Goal: Communication & Community: Answer question/provide support

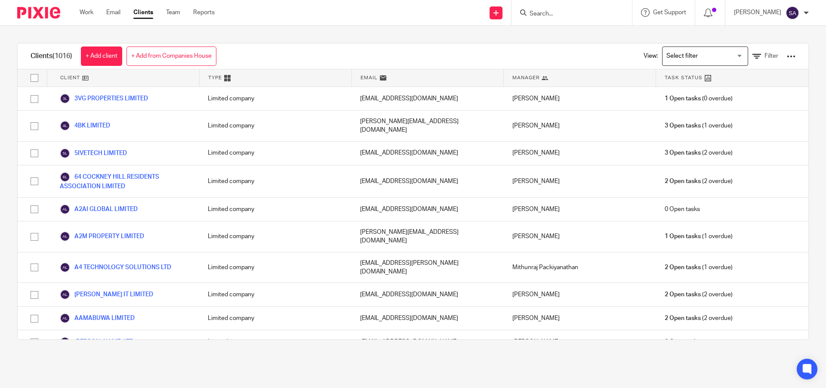
click at [550, 12] on input "Search" at bounding box center [567, 14] width 77 height 8
paste input "STERLING SOFTWARE SOLUTIONS (UK) LTD"
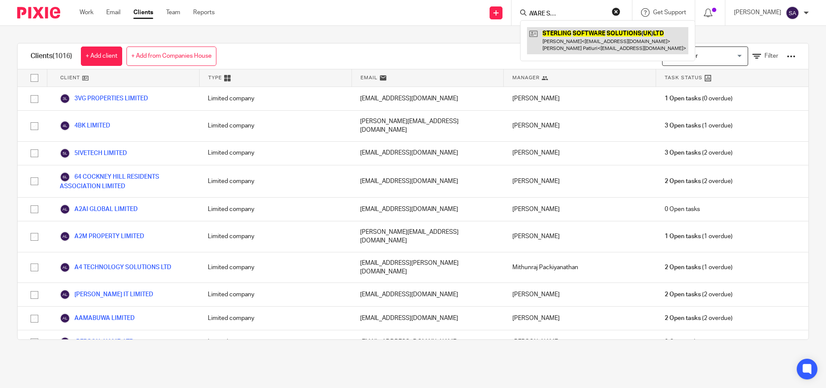
type input "STERLING SOFTWARE SOLUTIONS (UK) LTD"
click at [584, 38] on link at bounding box center [607, 40] width 161 height 27
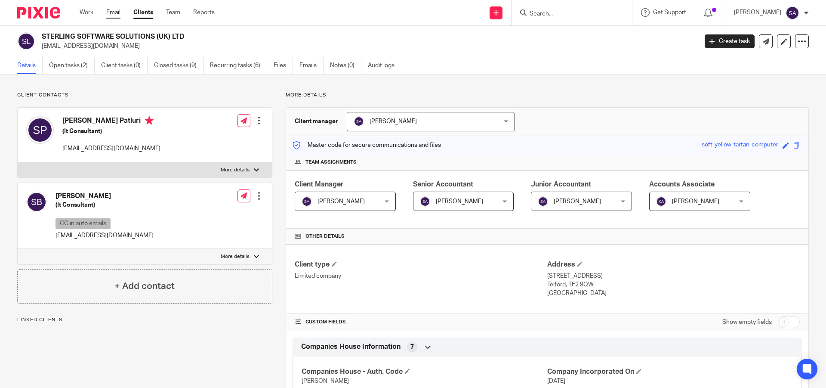
click at [116, 12] on link "Email" at bounding box center [113, 12] width 14 height 9
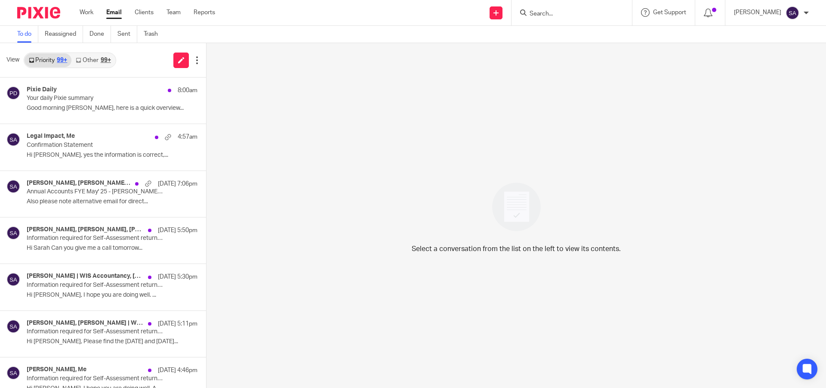
click at [572, 12] on input "Search" at bounding box center [567, 14] width 77 height 8
paste input "STERLING SOFTWARE SOLUTIONS (UK) LTD"
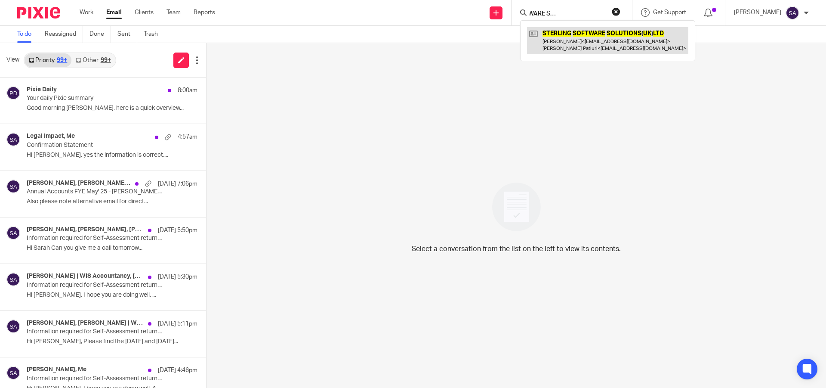
type input "STERLING SOFTWARE SOLUTIONS (UK) LTD"
click at [575, 49] on link at bounding box center [607, 40] width 161 height 27
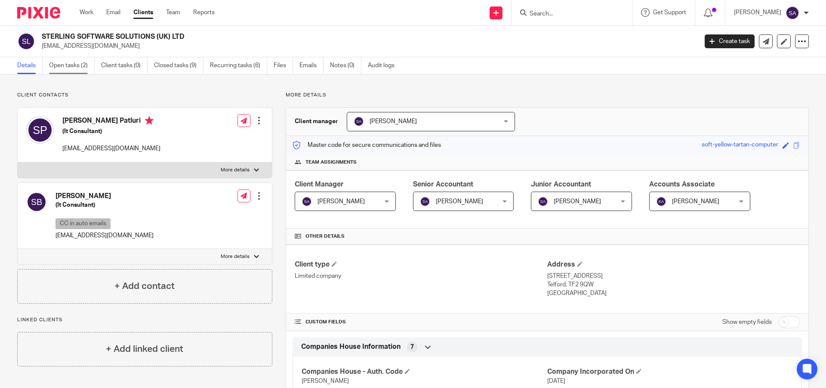
click at [80, 66] on link "Open tasks (2)" at bounding box center [72, 65] width 46 height 17
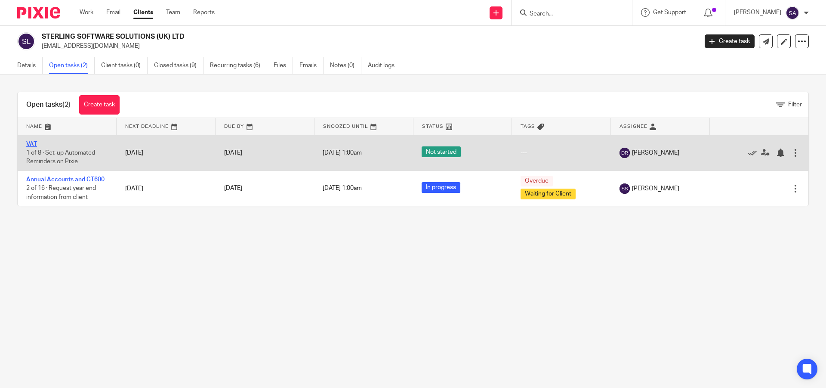
click at [29, 143] on link "VAT" at bounding box center [31, 144] width 11 height 6
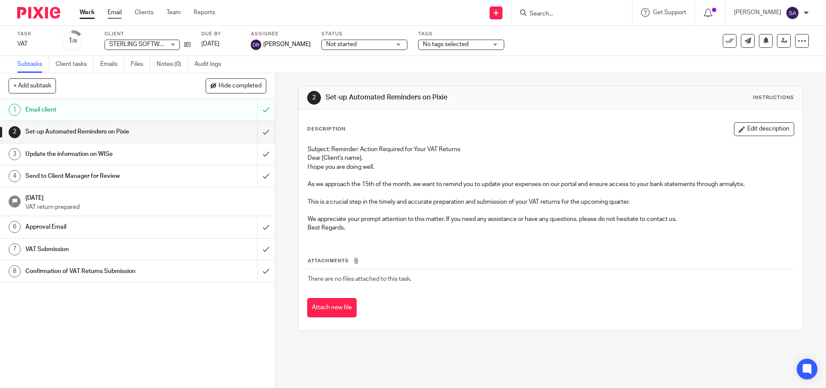
click at [118, 12] on link "Email" at bounding box center [115, 12] width 14 height 9
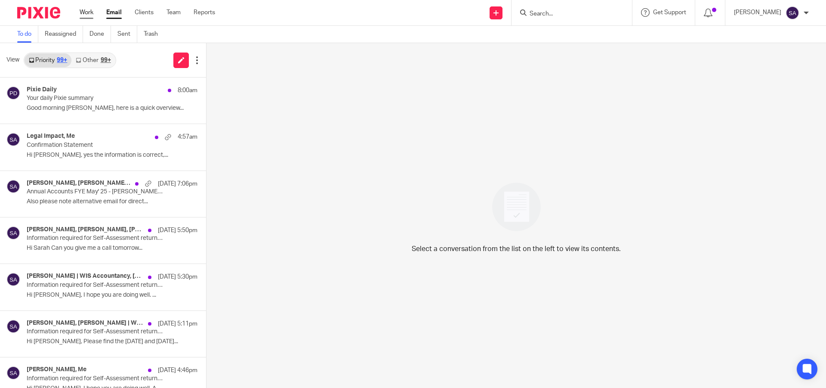
click at [85, 11] on link "Work" at bounding box center [87, 12] width 14 height 9
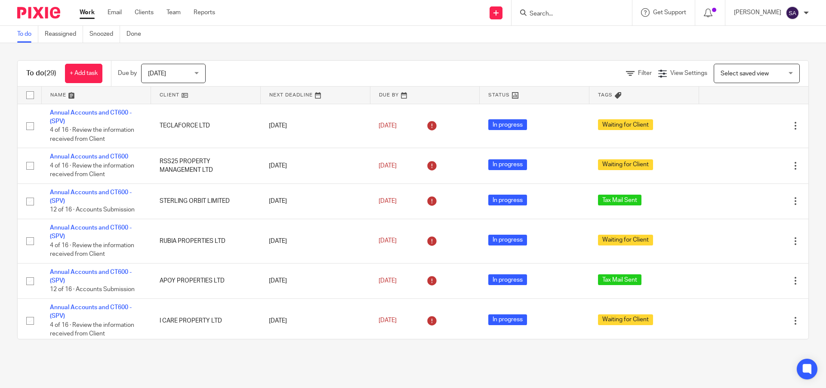
click at [572, 16] on input "Search" at bounding box center [567, 14] width 77 height 8
paste input "STERLING SOFTWARE SOLUTIONS (UK) LTD"
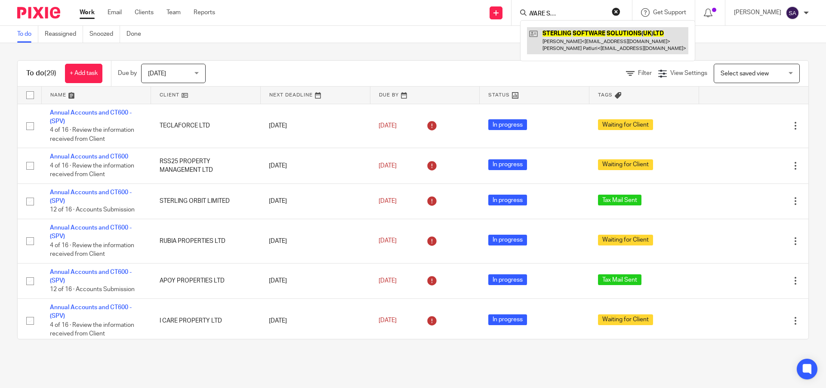
type input "STERLING SOFTWARE SOLUTIONS (UK) LTD"
click at [572, 42] on link at bounding box center [607, 40] width 161 height 27
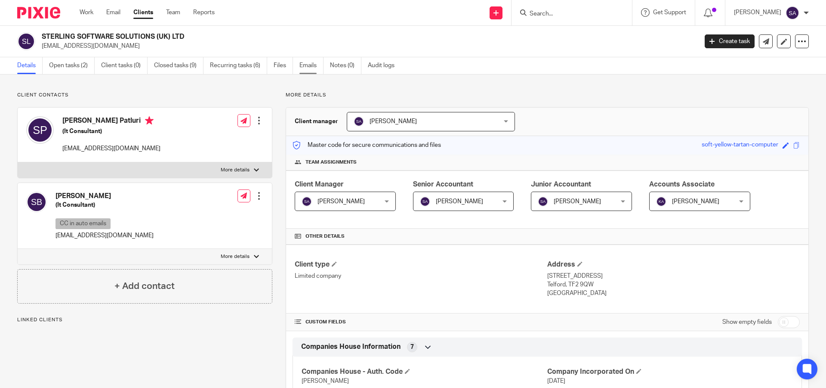
click at [310, 63] on link "Emails" at bounding box center [312, 65] width 24 height 17
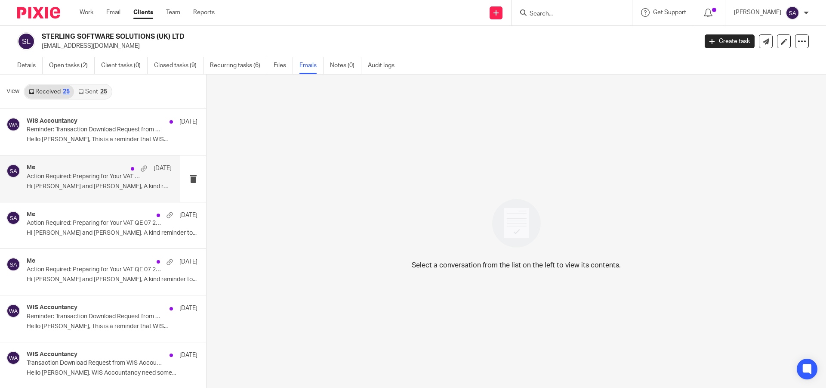
click at [93, 176] on p "Action Required: Preparing for Your VAT QE 07 2025 - STERLING SOFTWARE SOLUTION…" at bounding box center [85, 176] width 116 height 7
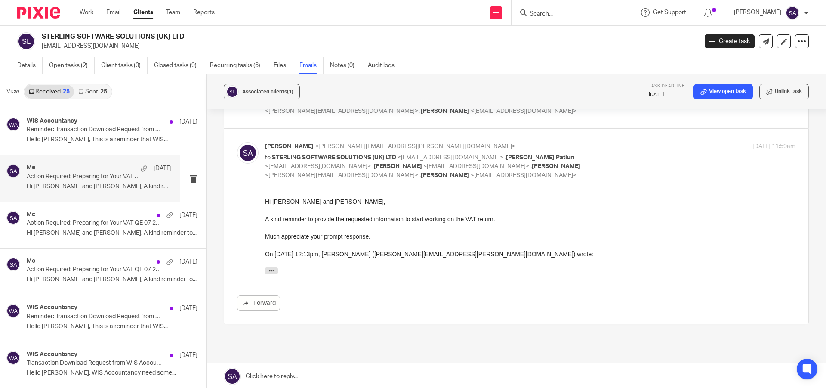
scroll to position [124, 0]
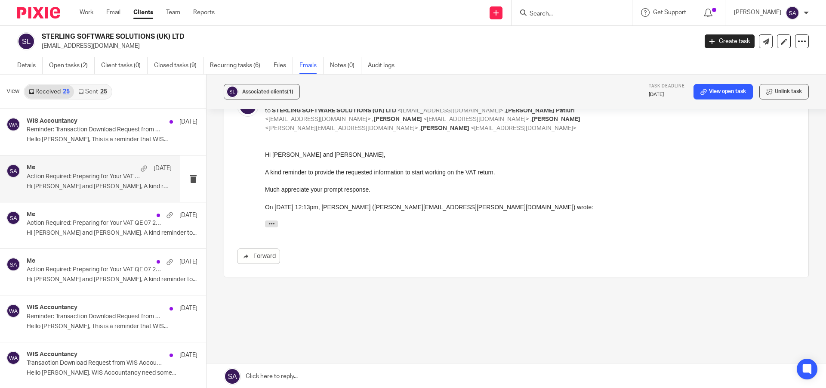
click at [297, 375] on link at bounding box center [517, 376] width 620 height 26
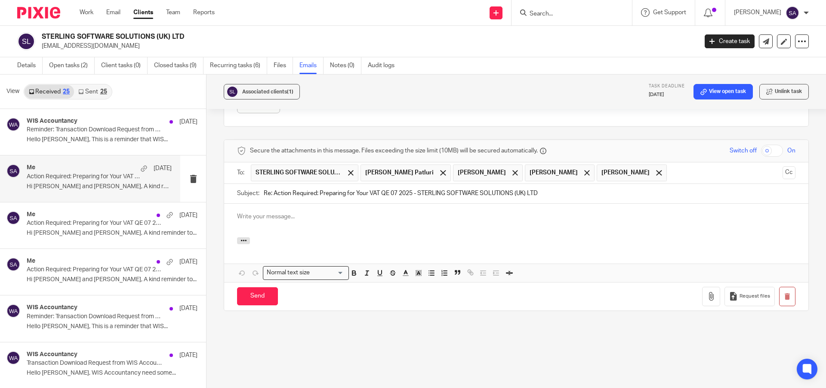
scroll to position [0, 0]
click at [783, 171] on button "Cc" at bounding box center [789, 172] width 13 height 13
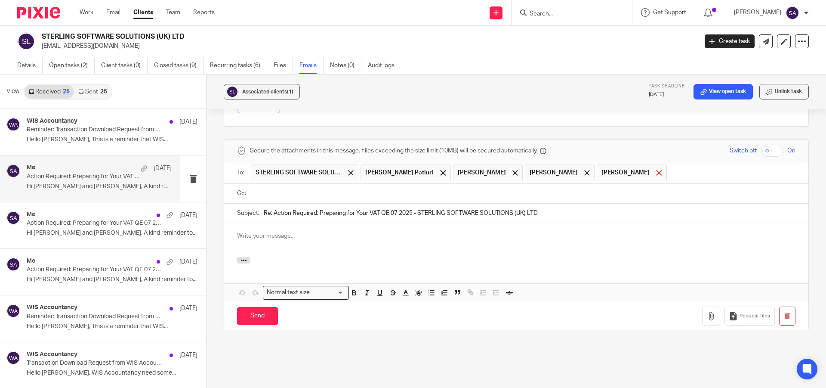
click at [654, 175] on div at bounding box center [659, 172] width 10 height 13
click at [584, 174] on span at bounding box center [587, 173] width 6 height 6
click at [520, 173] on div at bounding box center [515, 172] width 10 height 13
click at [264, 195] on input "text" at bounding box center [522, 194] width 539 height 10
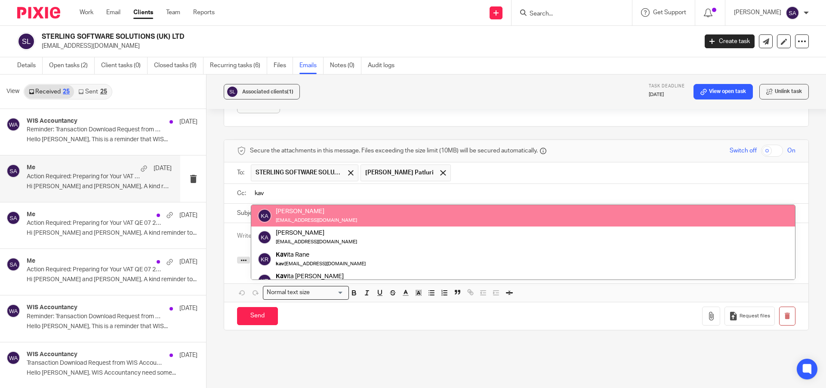
type input "kav"
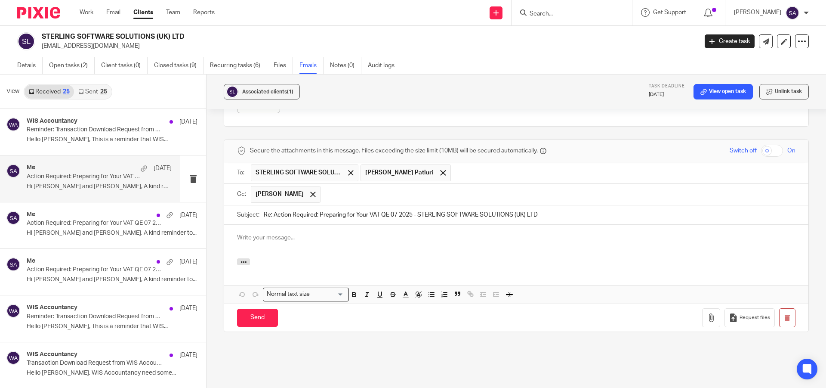
click at [396, 194] on input "text" at bounding box center [558, 194] width 467 height 17
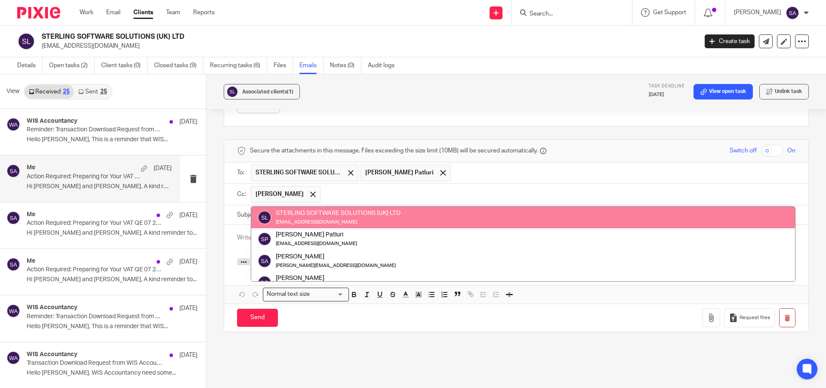
type input "a"
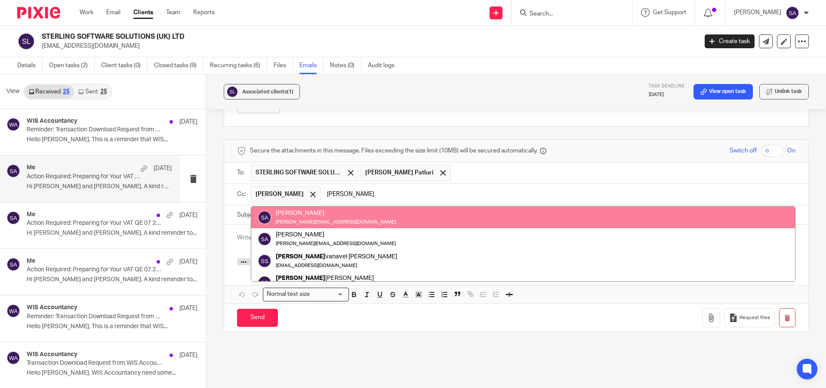
type input "[PERSON_NAME]"
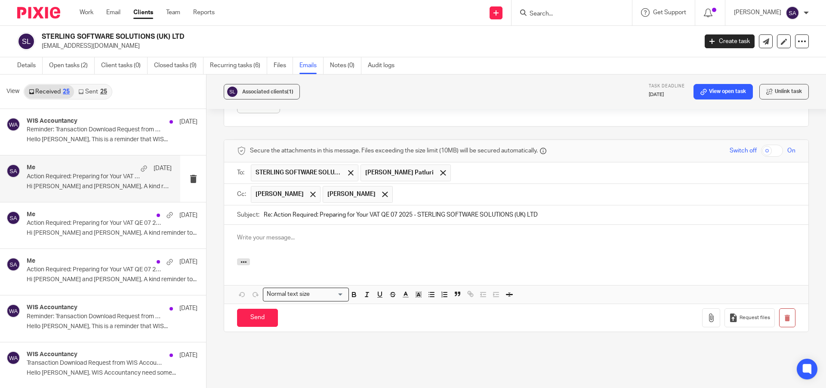
click at [427, 196] on input "text" at bounding box center [594, 194] width 395 height 17
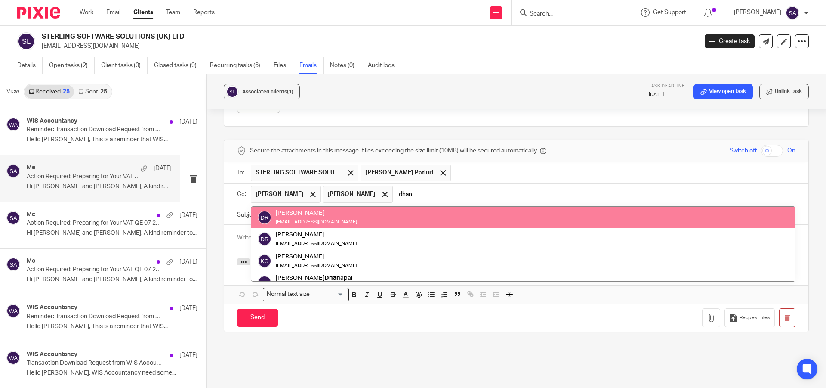
type input "dhan"
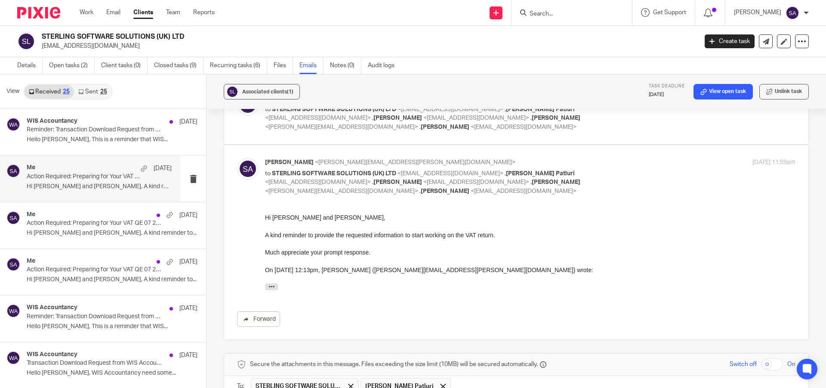
scroll to position [59, 0]
drag, startPoint x: 527, startPoint y: 434, endPoint x: 344, endPoint y: 243, distance: 264.8
click at [344, 243] on p at bounding box center [530, 245] width 531 height 9
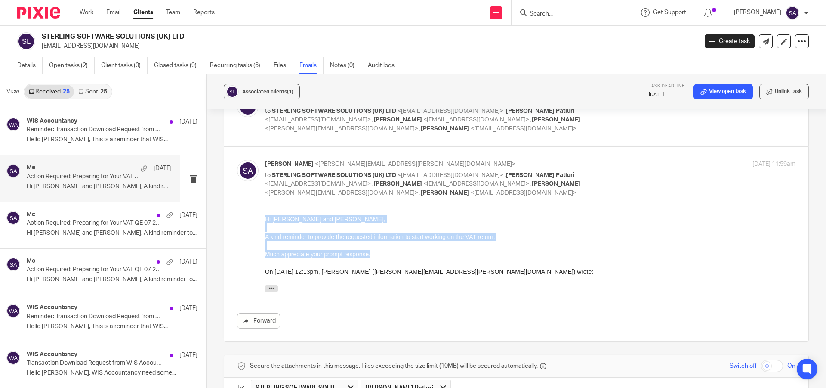
drag, startPoint x: 265, startPoint y: 214, endPoint x: 393, endPoint y: 257, distance: 134.6
click at [393, 257] on div "Hi [PERSON_NAME] and [PERSON_NAME], A kind reminder to provide the requested in…" at bounding box center [530, 254] width 531 height 81
copy div "Hi [PERSON_NAME] and [PERSON_NAME], A kind reminder to provide the requested in…"
click at [393, 257] on p "Much appreciate your prompt response." at bounding box center [530, 253] width 531 height 9
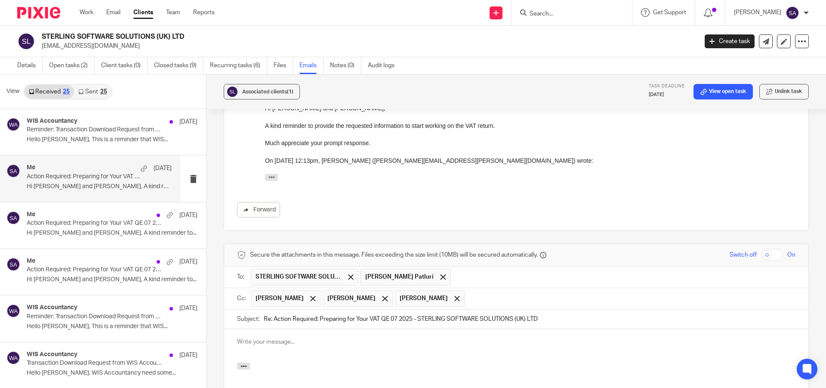
scroll to position [318, 0]
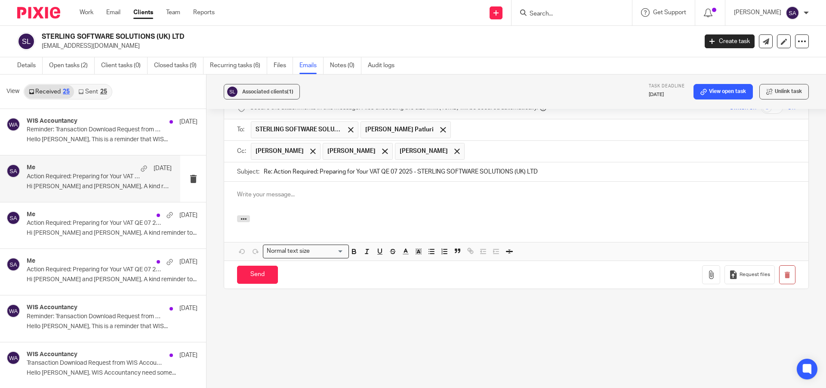
click at [266, 194] on p at bounding box center [516, 194] width 559 height 9
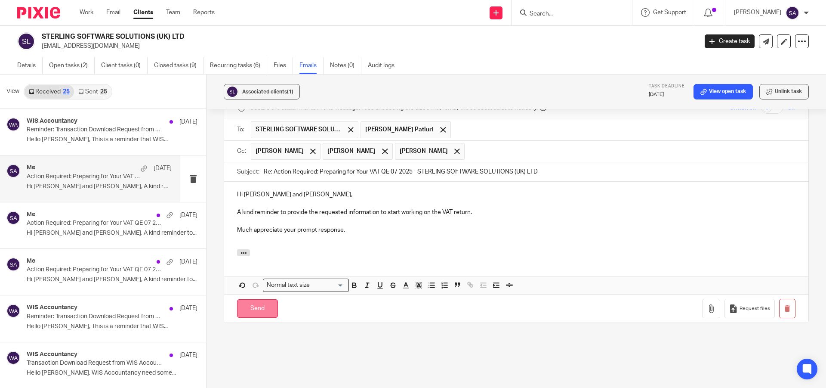
click at [255, 310] on input "Send" at bounding box center [257, 308] width 41 height 19
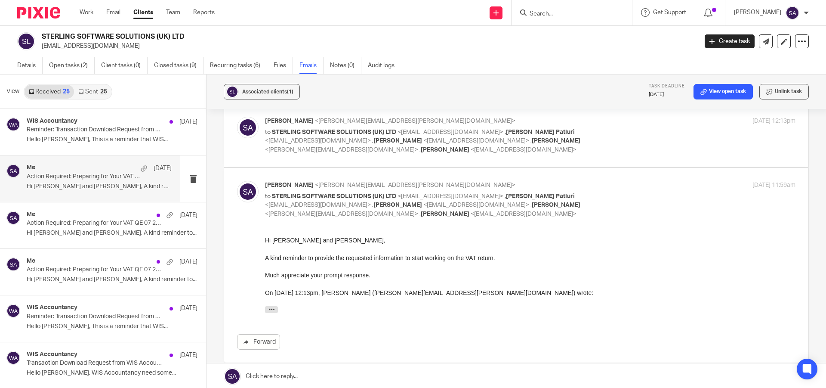
scroll to position [0, 0]
